Goal: Task Accomplishment & Management: Use online tool/utility

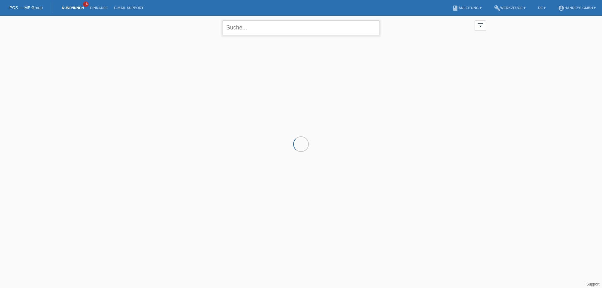
click at [238, 30] on input "text" at bounding box center [301, 27] width 157 height 15
type input "[MEDICAL_DATA]"
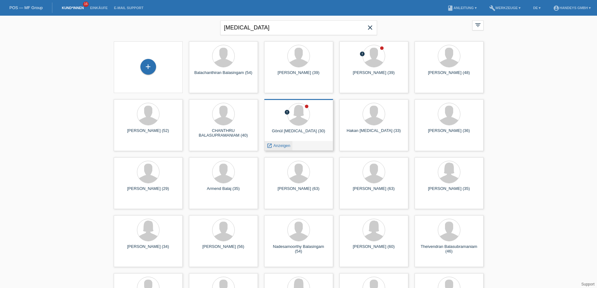
click at [283, 145] on span "Anzeigen" at bounding box center [281, 145] width 17 height 5
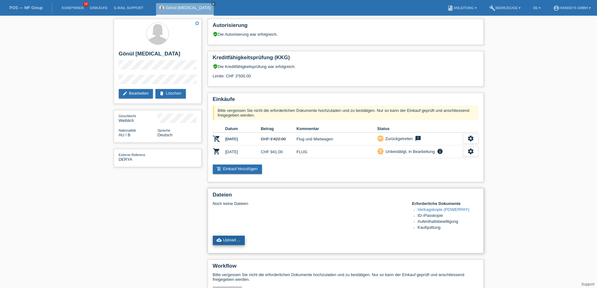
click at [214, 239] on link "cloud_upload Upload ..." at bounding box center [229, 240] width 32 height 9
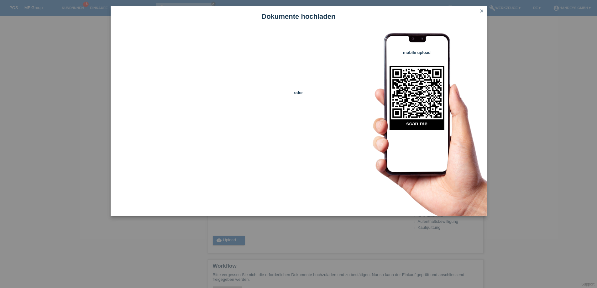
click at [482, 12] on icon "close" at bounding box center [481, 10] width 5 height 5
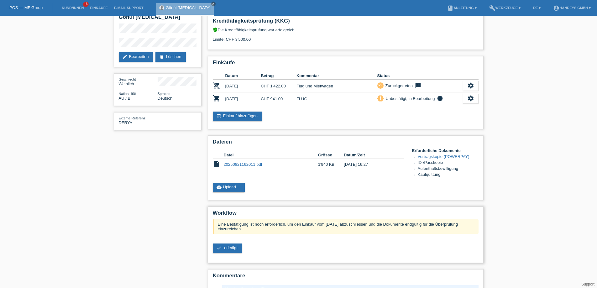
scroll to position [80, 0]
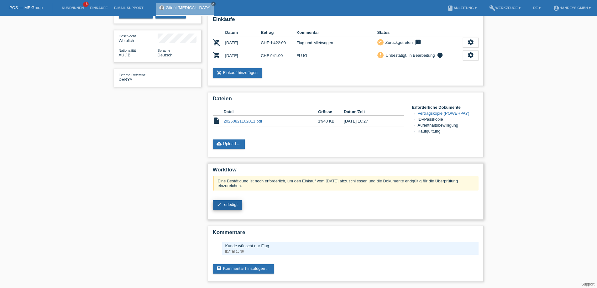
click at [224, 207] on link "check erledigt" at bounding box center [227, 204] width 29 height 9
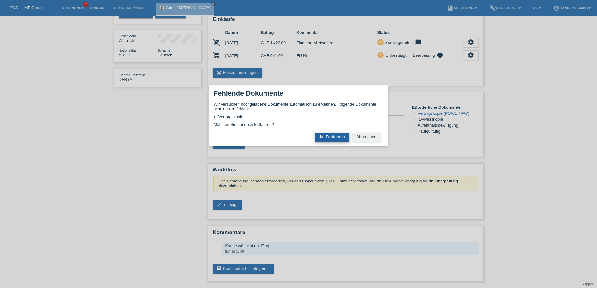
click at [327, 134] on button "Ja, Fortfahren" at bounding box center [332, 137] width 34 height 9
